Goal: Book appointment/travel/reservation

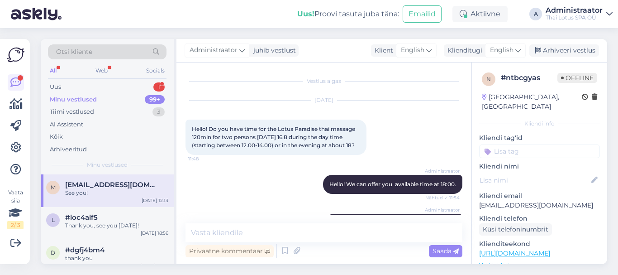
scroll to position [239, 0]
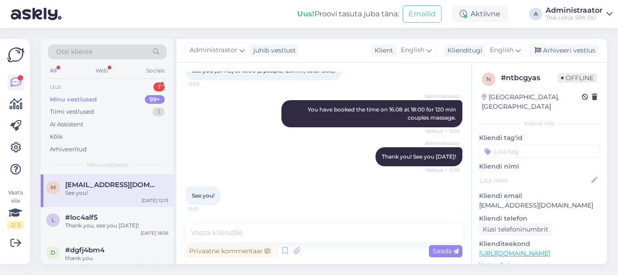
click at [100, 83] on div "Uus 1" at bounding box center [107, 87] width 119 height 13
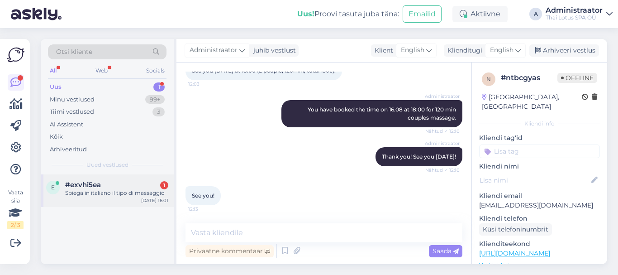
click at [116, 191] on div "Spiega in italiano il tipo di massaggio" at bounding box center [116, 193] width 103 height 8
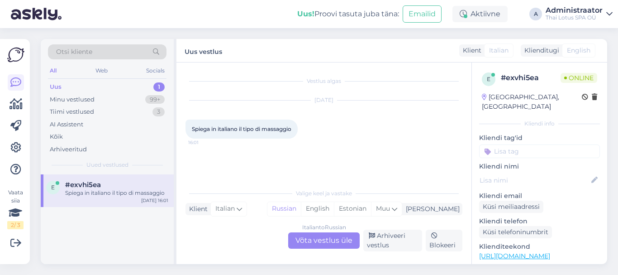
click at [326, 239] on div "Italian to Russian Võta vestlus üle" at bounding box center [324, 240] width 72 height 16
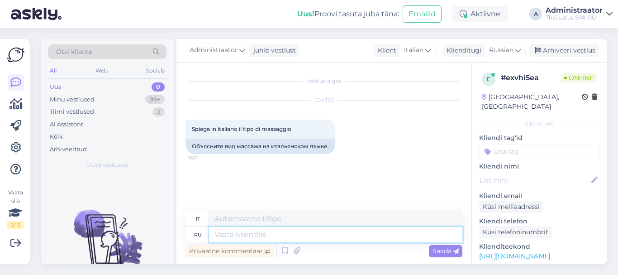
paste textarea "Loremi dolors ametcon adipis? Elitsed doeiusmodtem incidi – utl etd magnaaliqu …"
type textarea "Loremi dolors ametcon adipis? Elitsed doeiusmodtem incidi – utl etd magnaaliqu …"
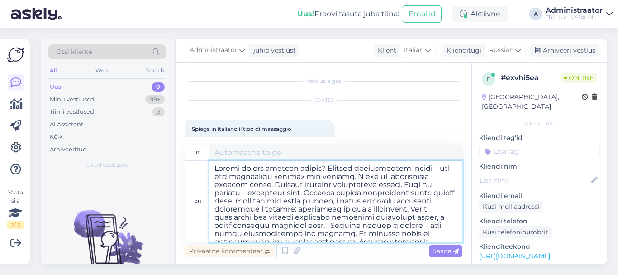
scroll to position [134, 0]
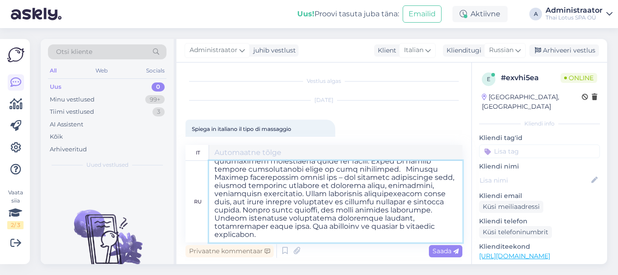
type textarea "Loremi do sitametco adipiscinge? Se doeiusmod temporincid utlaboreetdo m al eni…"
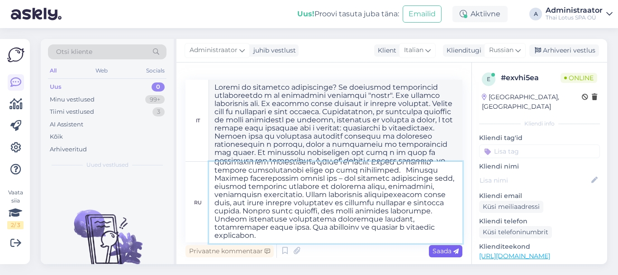
type textarea "Loremi dolors ametcon adipis? Elitsed doeiusmodtem incidi – utl etd magnaaliqu …"
click at [439, 249] on span "Saada" at bounding box center [446, 251] width 26 height 8
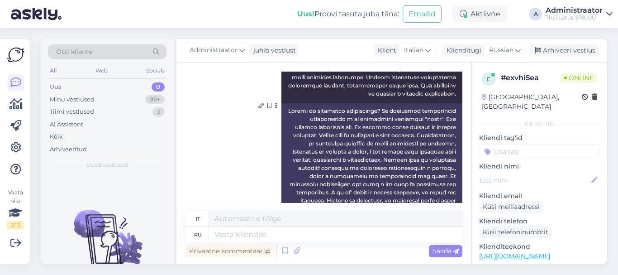
scroll to position [279, 0]
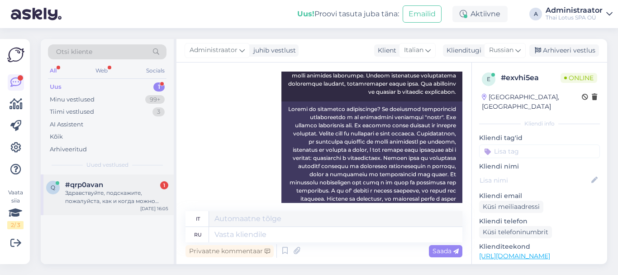
click at [106, 200] on div "Здравствуйте, подскажите, пожалуйста, как и когда можно забронировать услугу по…" at bounding box center [116, 197] width 103 height 16
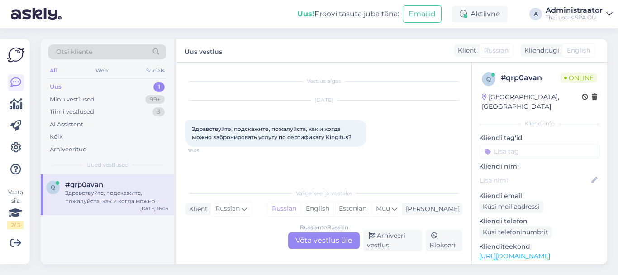
click at [326, 240] on div "Russian to Russian Võta vestlus üle" at bounding box center [324, 240] width 72 height 16
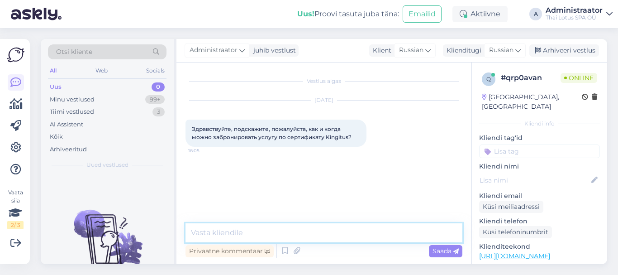
drag, startPoint x: 326, startPoint y: 240, endPoint x: 325, endPoint y: 234, distance: 6.9
click at [325, 234] on textarea at bounding box center [324, 232] width 277 height 19
click at [408, 232] on textarea "Добрый день! Какую процедуру желаете забронировать" at bounding box center [324, 232] width 277 height 19
type textarea "Добрый день! Какую процедуру желаете забронировать?"
click at [439, 248] on span "Saada" at bounding box center [446, 251] width 26 height 8
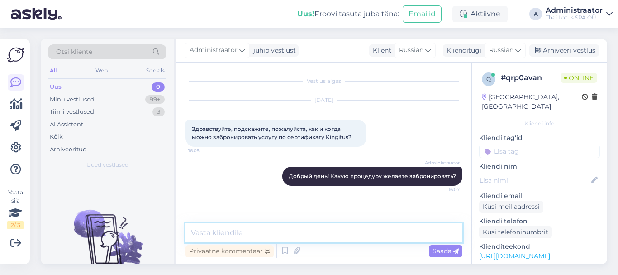
click at [309, 238] on textarea at bounding box center [324, 232] width 277 height 19
type textarea "K"
type textarea "L"
drag, startPoint x: 427, startPoint y: 236, endPoint x: 389, endPoint y: 233, distance: 37.7
click at [389, 233] on textarea at bounding box center [324, 232] width 277 height 19
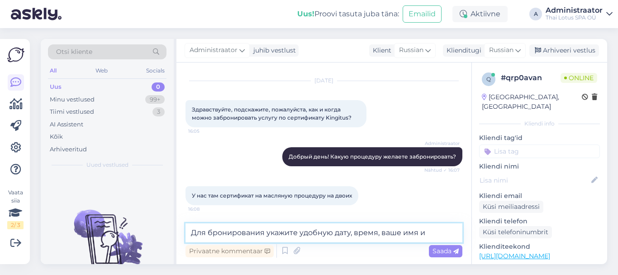
scroll to position [29, 0]
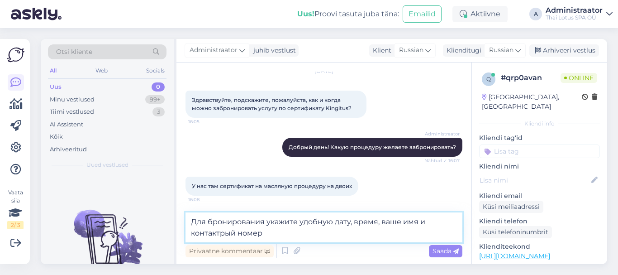
click at [223, 232] on textarea "Для бронирования укажите удобную дату, время, ваше имя и контактрый номер" at bounding box center [324, 227] width 277 height 30
click at [270, 238] on textarea "Для бронирования укажите удобную дату, время, ваше имя и контактный номер" at bounding box center [324, 227] width 277 height 30
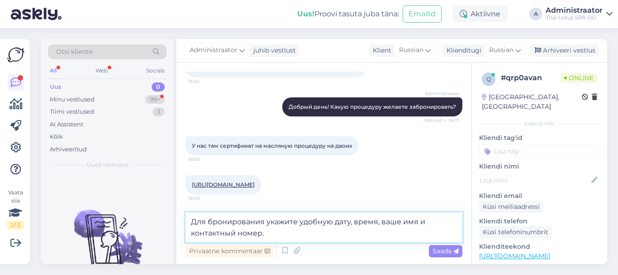
type textarea "Для бронирования укажите удобную дату, время, ваше имя и контактный номер."
click at [255, 184] on link "[URL][DOMAIN_NAME]" at bounding box center [223, 184] width 63 height 7
click at [444, 253] on span "Saada" at bounding box center [446, 251] width 26 height 8
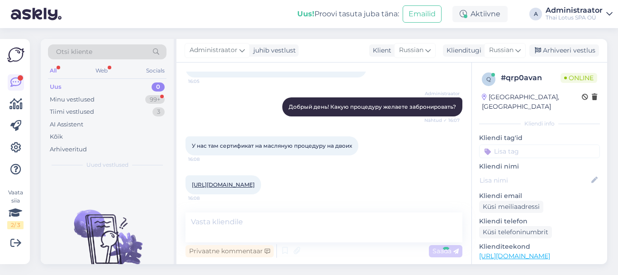
scroll to position [105, 0]
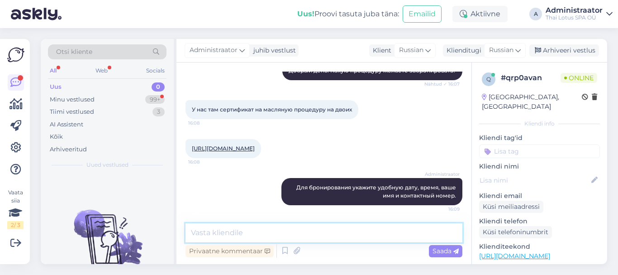
click at [326, 233] on textarea at bounding box center [324, 232] width 277 height 19
type textarea "Первое свободное время будет в [DATE]."
click at [451, 251] on span "Saada" at bounding box center [446, 251] width 26 height 8
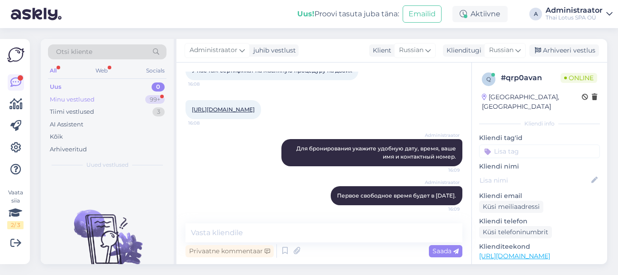
click at [87, 99] on div "Minu vestlused" at bounding box center [72, 99] width 45 height 9
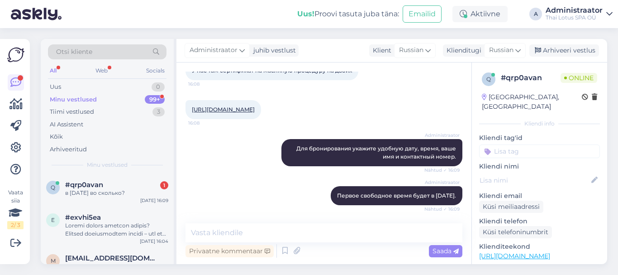
scroll to position [183, 0]
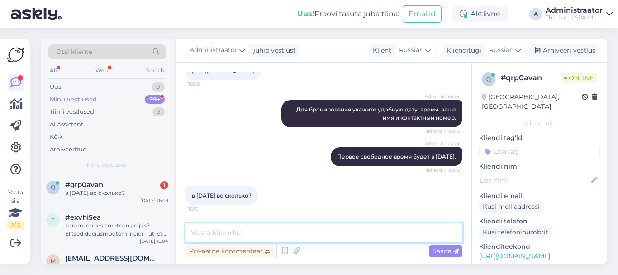
click at [220, 237] on textarea at bounding box center [324, 232] width 277 height 19
type textarea "D"
type textarea "В 9:00, 10:00, 15:00, 16:00"
click at [444, 249] on span "Saada" at bounding box center [446, 251] width 26 height 8
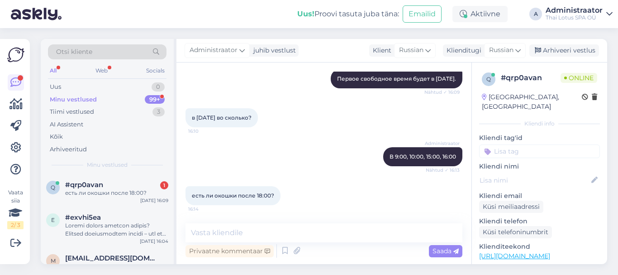
scroll to position [318, 0]
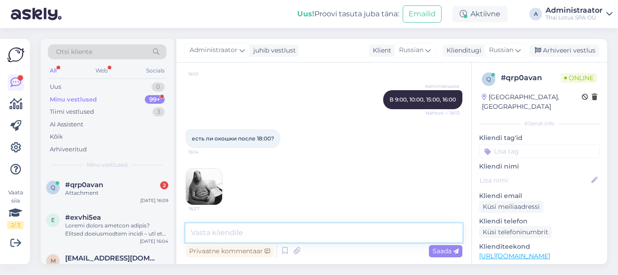
click at [256, 233] on textarea at bounding box center [324, 232] width 277 height 19
click at [195, 233] on textarea "Это время" at bounding box center [324, 232] width 277 height 19
click at [301, 233] on textarea "К сожалению, это время" at bounding box center [324, 232] width 277 height 19
type textarea "К сожалению, это время уже занято."
click at [447, 249] on span "Saada" at bounding box center [446, 251] width 26 height 8
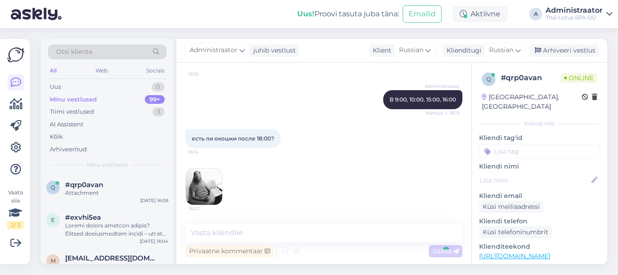
scroll to position [357, 0]
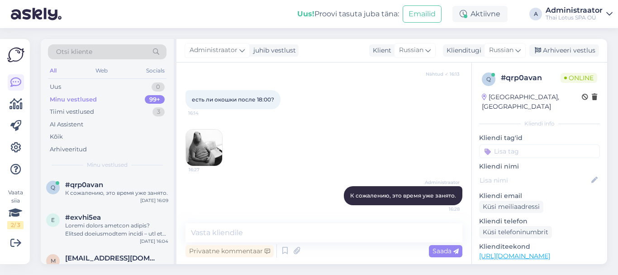
click at [410, 274] on html "Uus! Proovi tasuta [PERSON_NAME]: Emailid Aktiivne A Administraator Thai Lotus …" at bounding box center [309, 137] width 618 height 275
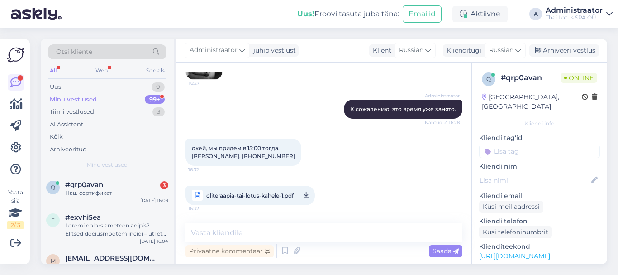
scroll to position [483, 0]
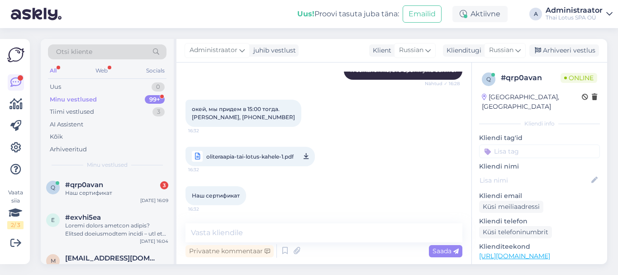
click at [243, 155] on span "oliteraapia-tai-lotus-kahele-1.pdf" at bounding box center [249, 156] width 87 height 11
drag, startPoint x: 245, startPoint y: 225, endPoint x: 244, endPoint y: 244, distance: 18.6
click at [245, 226] on textarea at bounding box center [324, 232] width 277 height 19
click at [242, 230] on textarea at bounding box center [324, 232] width 277 height 19
type textarea "Х"
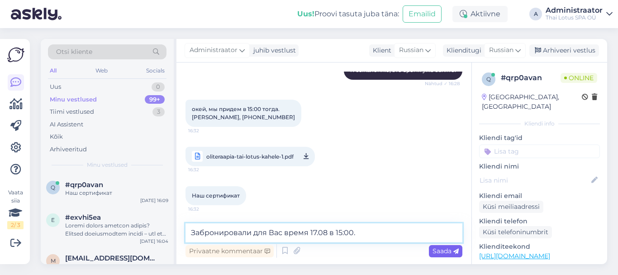
type textarea "Забронировали для Вас время 17.08 в 15:00."
click at [437, 250] on span "Saada" at bounding box center [446, 251] width 26 height 8
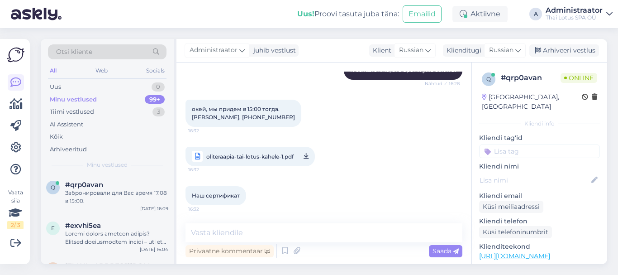
scroll to position [522, 0]
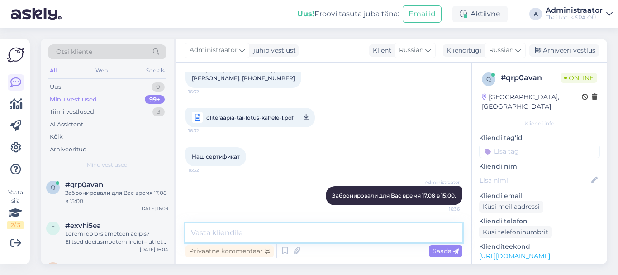
click at [345, 234] on textarea at bounding box center [324, 232] width 277 height 19
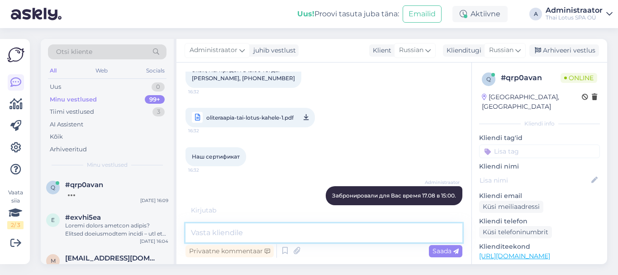
click at [299, 232] on textarea at bounding box center [324, 232] width 277 height 19
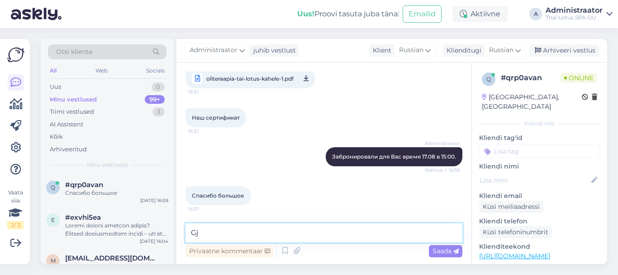
type textarea "G"
click at [388, 235] on textarea "По присланной ссылке открывается общая инфонрация" at bounding box center [324, 232] width 277 height 19
click at [433, 230] on textarea "По присланной ссылке открывается общая инфонмация" at bounding box center [324, 232] width 277 height 19
click at [380, 236] on textarea "По присланной ссылке открывается общая инфонмация о массаже" at bounding box center [324, 232] width 277 height 19
click at [451, 234] on textarea "По присланной ссылке открывается общая информация о массаже" at bounding box center [324, 232] width 277 height 19
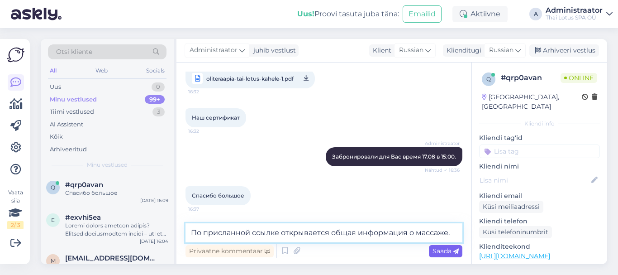
type textarea "По присланной ссылке открывается общая информация о массаже."
click at [443, 251] on span "Saada" at bounding box center [446, 251] width 26 height 8
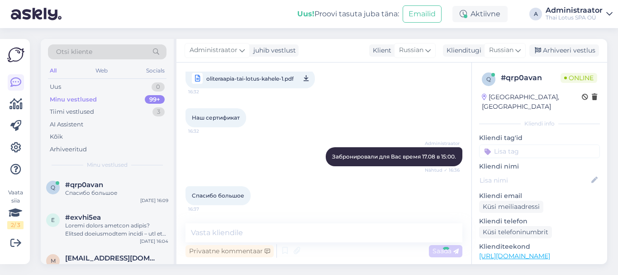
scroll to position [608, 0]
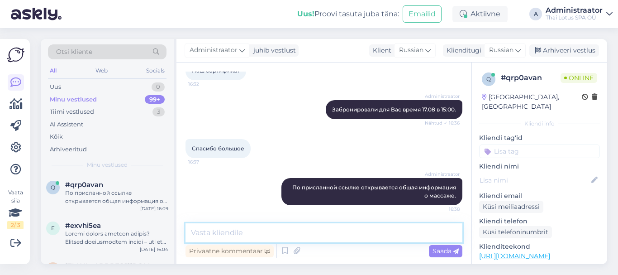
click at [319, 236] on textarea at bounding box center [324, 232] width 277 height 19
click at [321, 237] on textarea "Для оплаты необходимо иметь с вобой" at bounding box center [324, 232] width 277 height 19
click at [345, 231] on textarea "Для оплаты необходимо иметь с собой" at bounding box center [324, 232] width 277 height 19
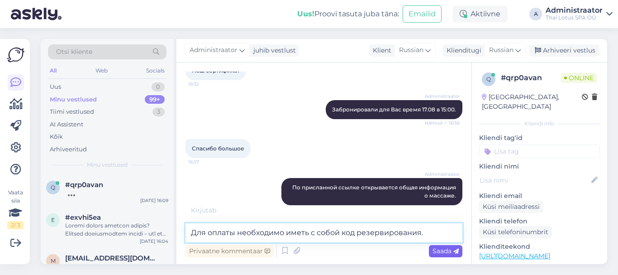
type textarea "Для оплаты необходимо иметь с собой код резервирования."
click at [444, 249] on span "Saada" at bounding box center [446, 251] width 26 height 8
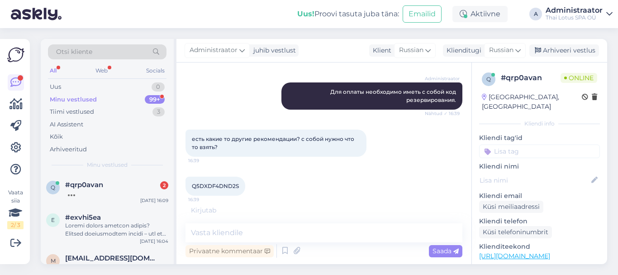
scroll to position [780, 0]
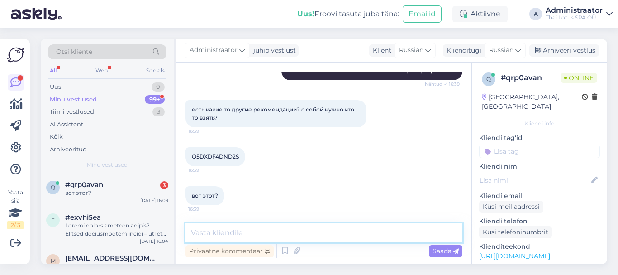
click at [248, 236] on textarea at bounding box center [324, 232] width 277 height 19
click at [227, 231] on textarea at bounding box center [324, 232] width 277 height 19
type textarea "Да, этот. Спасибо!"
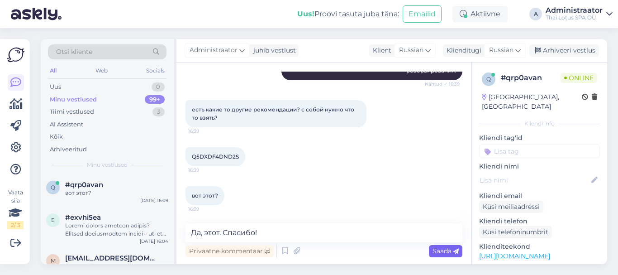
click at [438, 249] on span "Saada" at bounding box center [446, 251] width 26 height 8
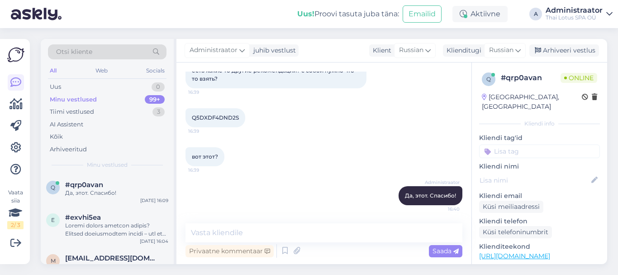
scroll to position [773, 0]
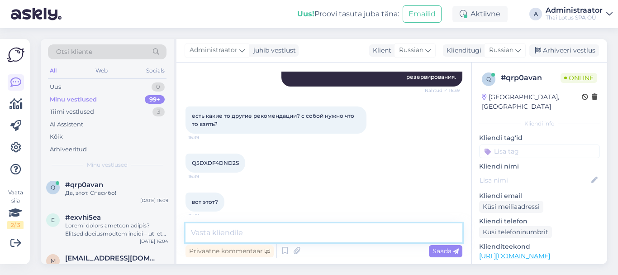
click at [238, 239] on textarea at bounding box center [324, 232] width 277 height 19
type textarea "Всё необходимое для массажа вам выдадут на месте."
click at [438, 249] on span "Saada" at bounding box center [446, 251] width 26 height 8
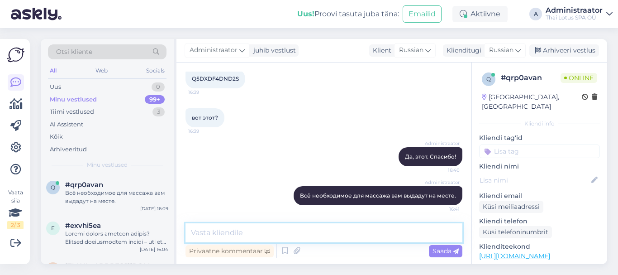
click at [348, 230] on textarea at bounding box center [324, 232] width 277 height 19
type textarea "До скорой встречи!"
click at [439, 248] on span "Saada" at bounding box center [446, 251] width 26 height 8
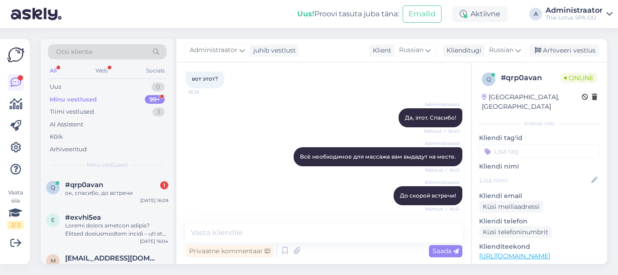
scroll to position [935, 0]
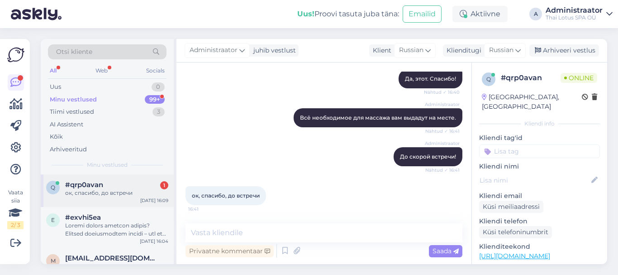
click at [122, 188] on div "#qrp0avan 1" at bounding box center [116, 185] width 103 height 8
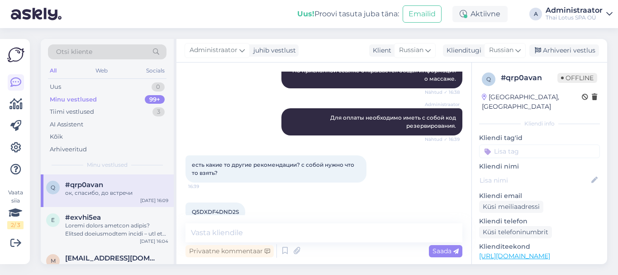
scroll to position [815, 0]
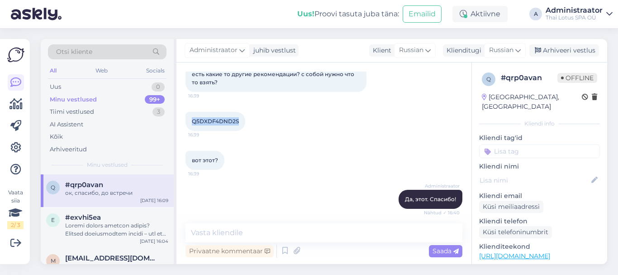
drag, startPoint x: 238, startPoint y: 121, endPoint x: 200, endPoint y: 120, distance: 38.1
click at [191, 120] on div "Q5DXDF4DND2S 16:39" at bounding box center [216, 121] width 60 height 19
copy span "Q5DXDF4DND2S"
click at [60, 83] on div "Uus" at bounding box center [55, 86] width 11 height 9
